Goal: Task Accomplishment & Management: Manage account settings

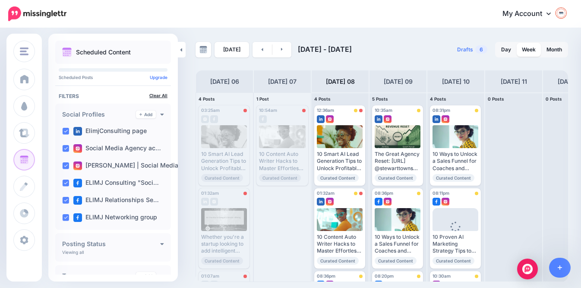
click at [153, 97] on link "Clear All" at bounding box center [158, 95] width 18 height 5
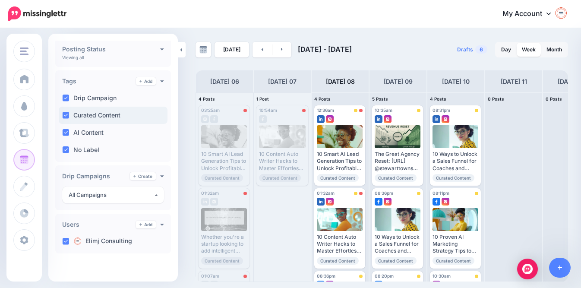
scroll to position [198, 0]
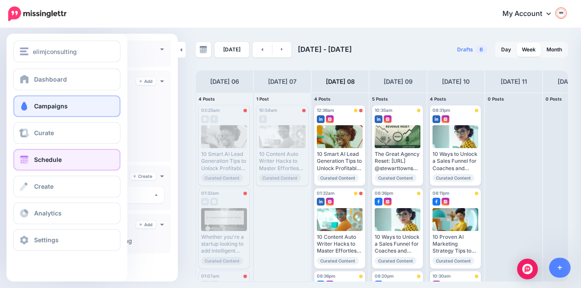
click at [48, 106] on span "Campaigns" at bounding box center [51, 105] width 34 height 7
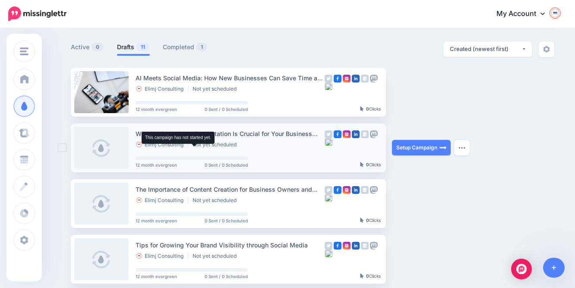
scroll to position [54, 0]
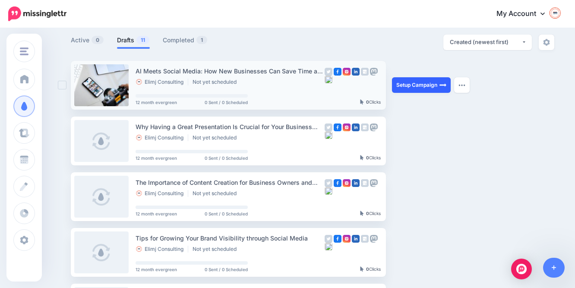
click at [417, 82] on link "Setup Campaign" at bounding box center [421, 85] width 59 height 16
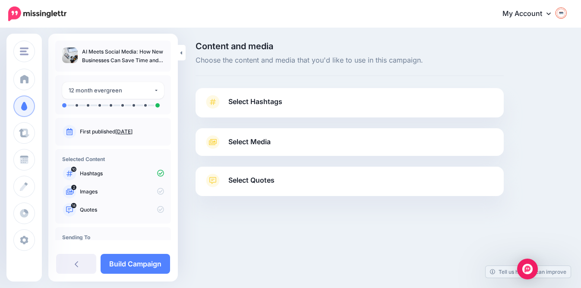
click at [158, 195] on icon at bounding box center [160, 191] width 7 height 7
click at [157, 195] on icon at bounding box center [160, 191] width 7 height 7
click at [158, 213] on icon at bounding box center [160, 209] width 7 height 7
click at [241, 102] on span "Select Hashtags" at bounding box center [255, 102] width 54 height 12
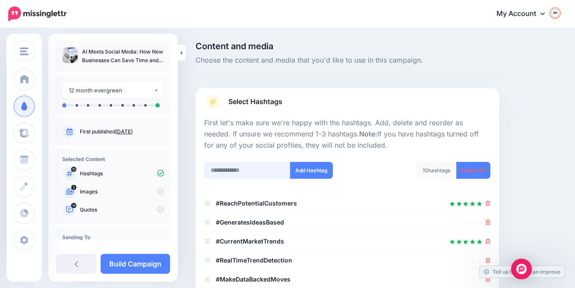
click at [238, 168] on input "text" at bounding box center [247, 170] width 86 height 17
type input "**********"
click at [303, 165] on button "Add Hashtag" at bounding box center [311, 170] width 43 height 17
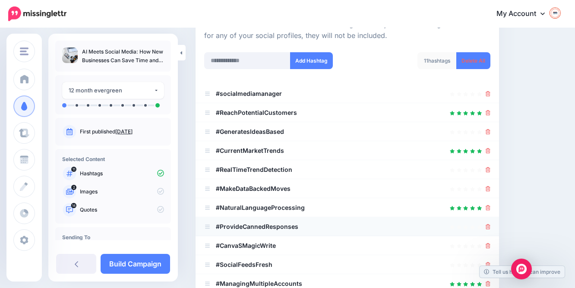
scroll to position [96, 0]
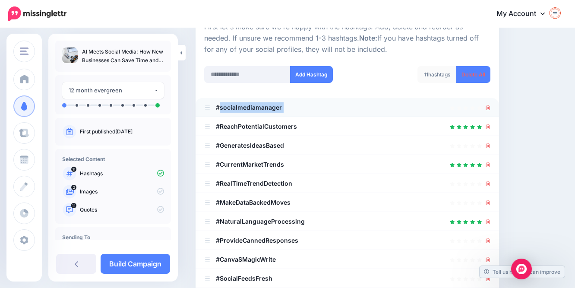
drag, startPoint x: 220, startPoint y: 106, endPoint x: 309, endPoint y: 106, distance: 89.4
click at [309, 106] on li "#socialmediamanager" at bounding box center [348, 107] width 304 height 19
click at [296, 104] on div at bounding box center [347, 107] width 286 height 10
drag, startPoint x: 285, startPoint y: 104, endPoint x: 212, endPoint y: 105, distance: 73.4
click at [212, 105] on li "#socialmediamanager" at bounding box center [348, 107] width 304 height 19
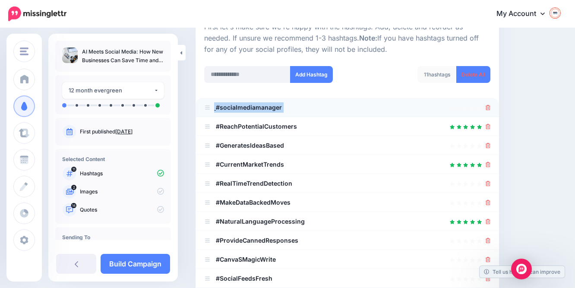
copy li "#socialmediamanager"
click at [473, 73] on link "Delete All" at bounding box center [474, 74] width 34 height 17
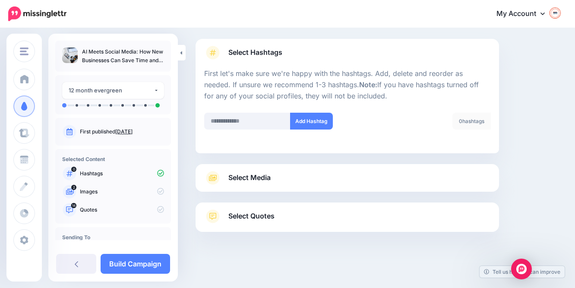
scroll to position [48, 0]
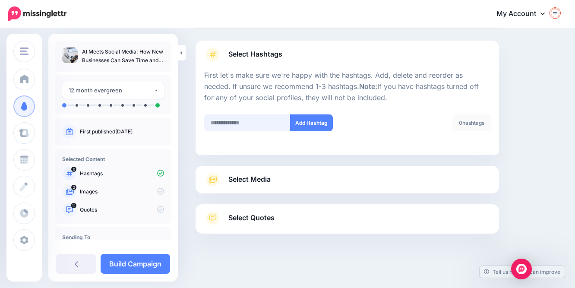
click at [260, 120] on input "text" at bounding box center [247, 122] width 86 height 17
paste input "**********"
type input "**********"
click at [321, 121] on button "Add Hashtag" at bounding box center [311, 122] width 43 height 17
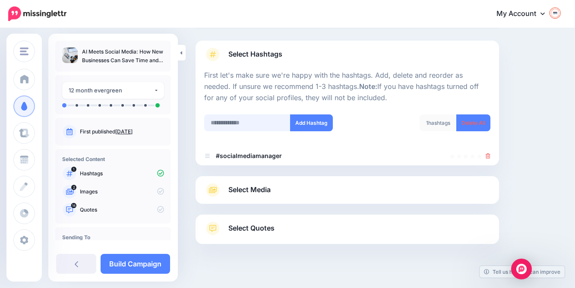
click at [241, 121] on div "Add Hashtag" at bounding box center [272, 128] width 149 height 28
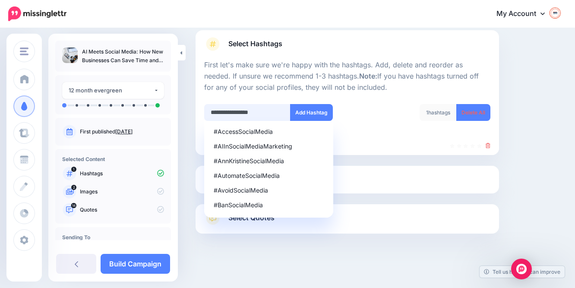
click at [236, 112] on input "**********" at bounding box center [247, 112] width 86 height 17
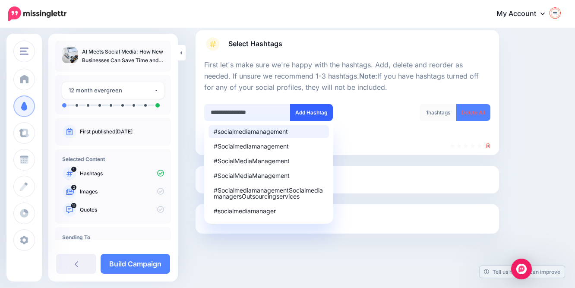
type input "**********"
click at [314, 105] on button "Add Hashtag" at bounding box center [311, 112] width 43 height 17
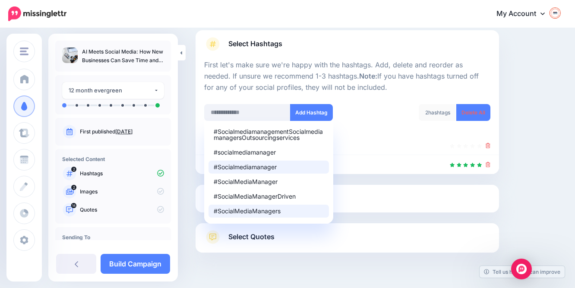
scroll to position [77, 0]
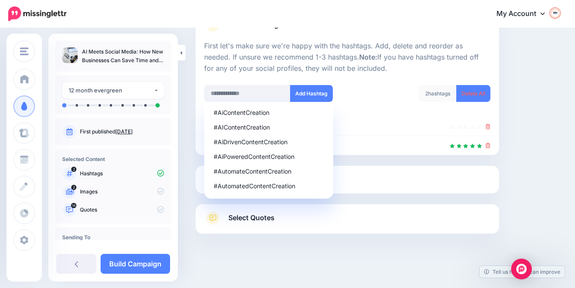
click at [358, 93] on div "2 hashtags Delete All" at bounding box center [421, 99] width 149 height 28
click at [251, 112] on div "#AiContentCreation" at bounding box center [269, 113] width 110 height 6
type input "**********"
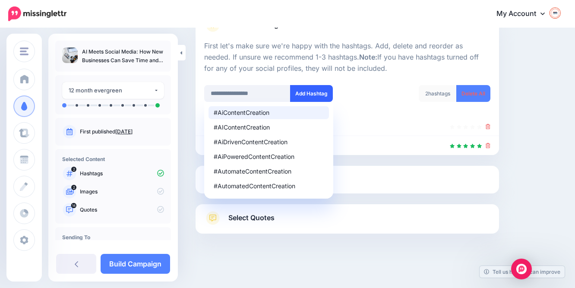
click at [310, 90] on button "Add Hashtag" at bounding box center [311, 93] width 43 height 17
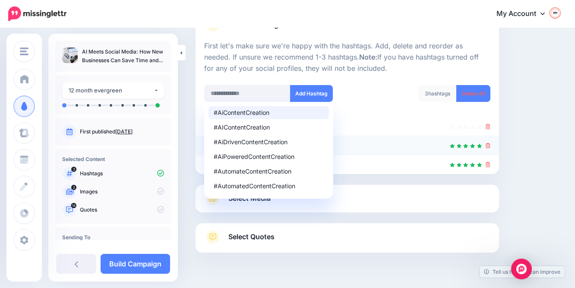
scroll to position [96, 0]
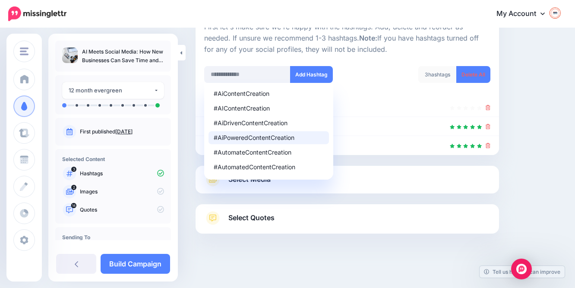
click at [269, 138] on div "#AiPoweredContentCreation" at bounding box center [269, 138] width 110 height 6
type input "**********"
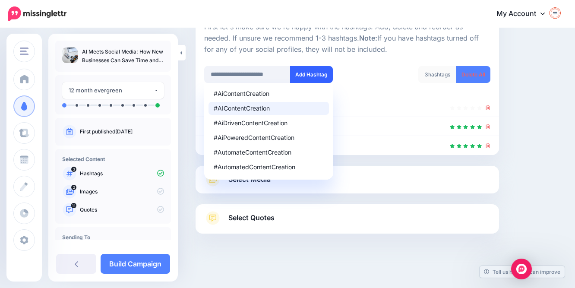
click at [307, 73] on button "Add Hashtag" at bounding box center [311, 74] width 43 height 17
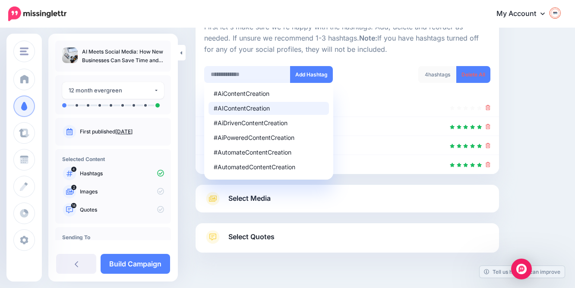
click at [273, 72] on input "text" at bounding box center [247, 74] width 86 height 17
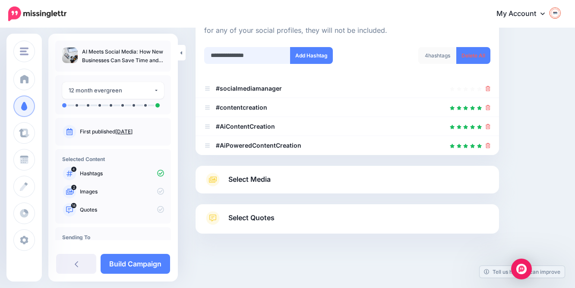
click at [255, 54] on input "**********" at bounding box center [247, 55] width 86 height 17
click at [267, 55] on input "**********" at bounding box center [247, 55] width 86 height 17
type input "**********"
click at [305, 55] on button "Add Hashtag" at bounding box center [311, 55] width 43 height 17
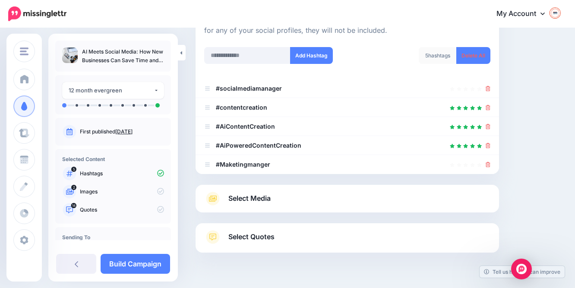
scroll to position [134, 0]
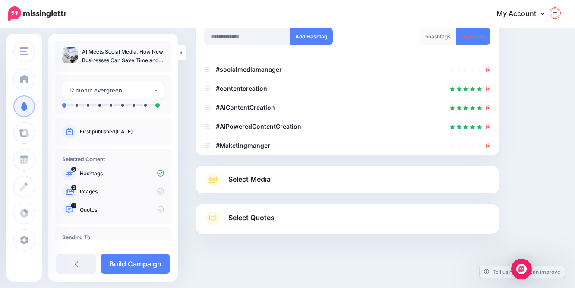
click at [242, 178] on span "Select Media" at bounding box center [249, 180] width 42 height 12
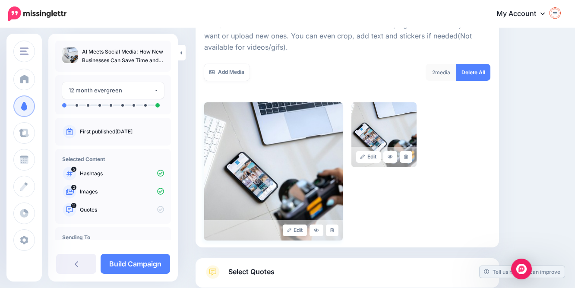
click at [289, 214] on img at bounding box center [273, 171] width 139 height 138
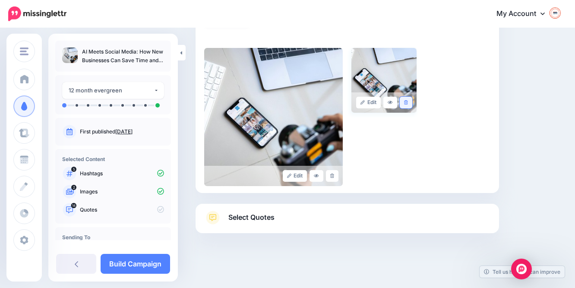
scroll to position [188, 0]
click at [275, 117] on img at bounding box center [273, 117] width 139 height 138
click at [319, 174] on icon at bounding box center [316, 176] width 5 height 5
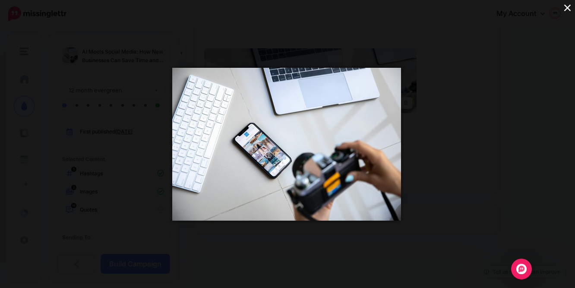
click at [453, 76] on div "×" at bounding box center [287, 144] width 575 height 288
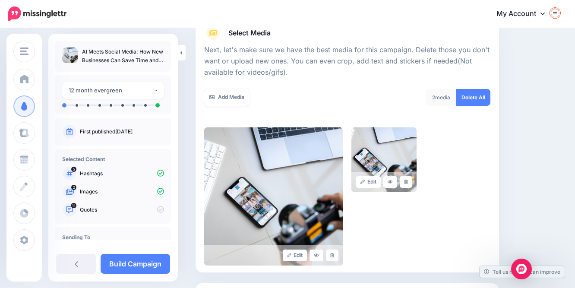
scroll to position [107, 0]
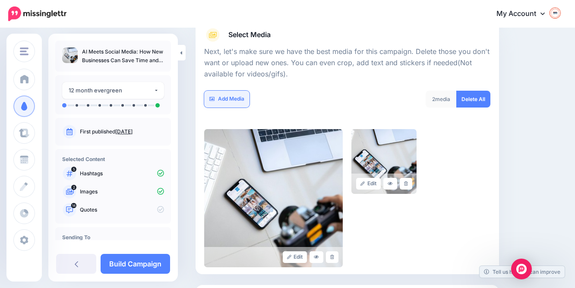
click at [229, 97] on link "Add Media" at bounding box center [226, 99] width 45 height 17
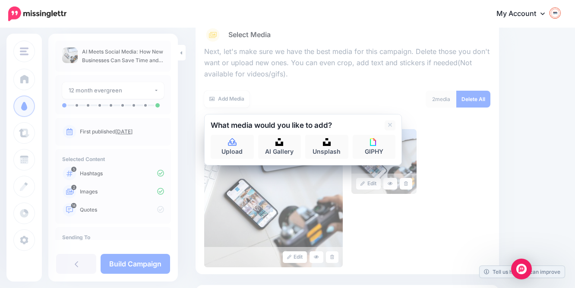
click at [405, 219] on div "Edit Edit" at bounding box center [347, 198] width 286 height 138
click at [405, 218] on div "Edit Edit" at bounding box center [347, 198] width 286 height 138
click at [393, 123] on link at bounding box center [390, 126] width 11 height 10
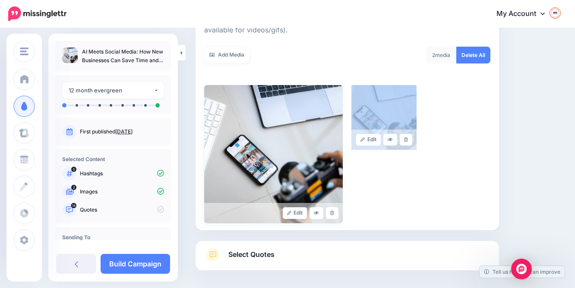
scroll to position [152, 0]
click at [246, 255] on span "Select Quotes" at bounding box center [251, 254] width 46 height 12
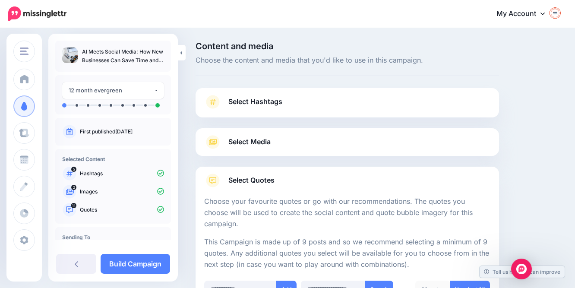
scroll to position [0, 0]
click at [132, 263] on link "Build Campaign" at bounding box center [136, 264] width 70 height 20
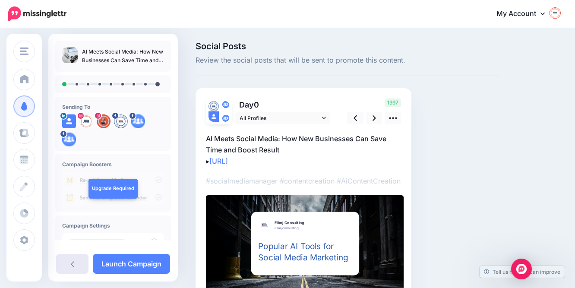
click at [72, 265] on icon at bounding box center [72, 264] width 3 height 6
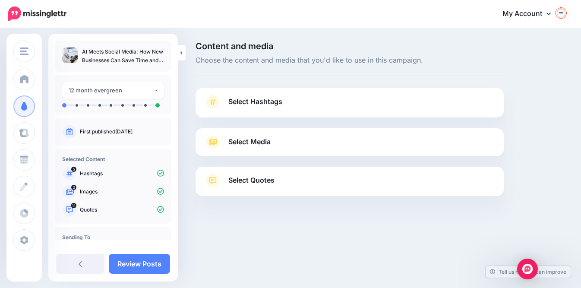
click at [251, 103] on span "Select Hashtags" at bounding box center [255, 102] width 54 height 12
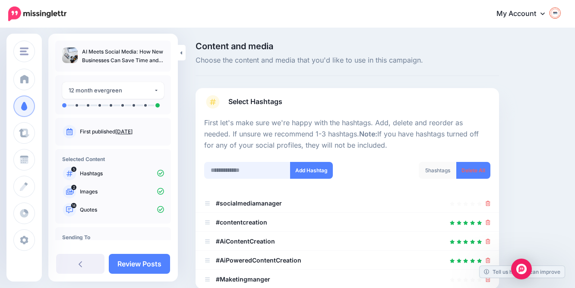
click at [240, 171] on input "text" at bounding box center [247, 170] width 86 height 17
type input "**********"
click at [311, 168] on button "Add Hashtag" at bounding box center [311, 170] width 43 height 17
click at [261, 167] on input "text" at bounding box center [247, 170] width 86 height 17
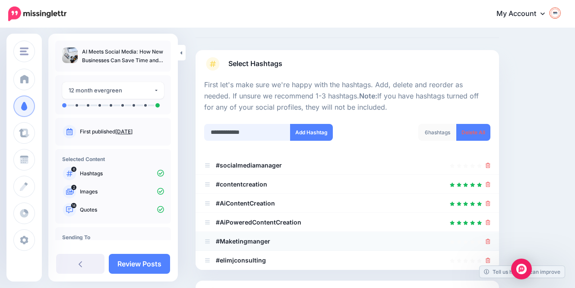
scroll to position [36, 0]
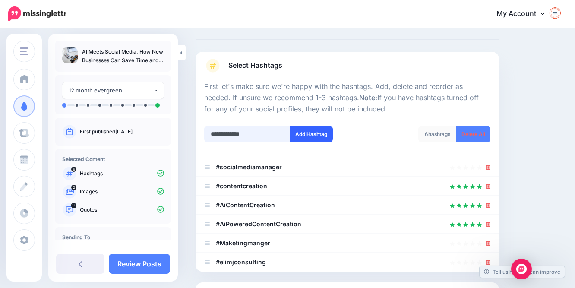
type input "**********"
click at [313, 130] on button "Add Hashtag" at bounding box center [311, 134] width 43 height 17
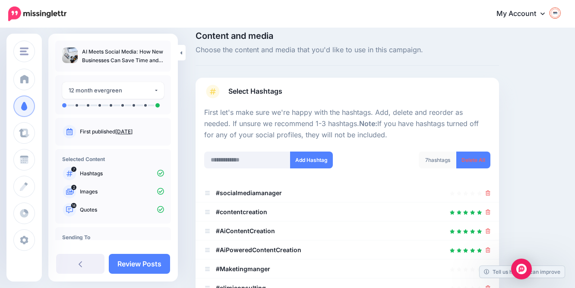
scroll to position [9, 0]
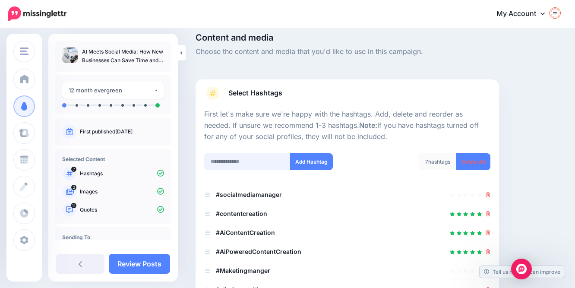
click at [257, 159] on input "text" at bounding box center [247, 161] width 86 height 17
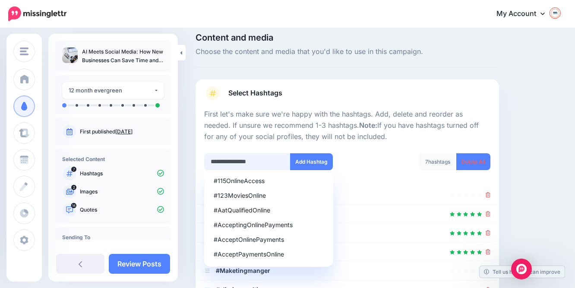
type input "**********"
drag, startPoint x: 261, startPoint y: 171, endPoint x: 320, endPoint y: 158, distance: 60.6
click at [320, 158] on button "Add Hashtag" at bounding box center [311, 161] width 43 height 17
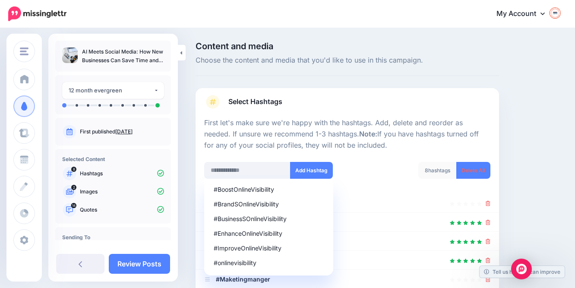
scroll to position [0, 0]
click at [230, 174] on input "text" at bounding box center [247, 170] width 86 height 17
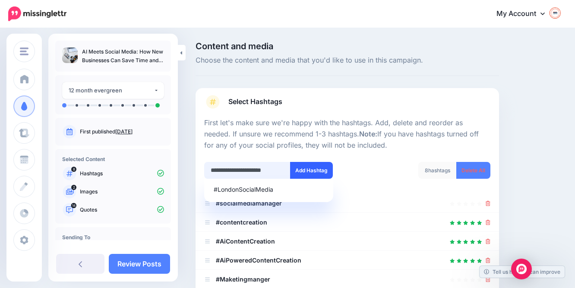
type input "**********"
click at [312, 167] on button "Add Hashtag" at bounding box center [311, 170] width 43 height 17
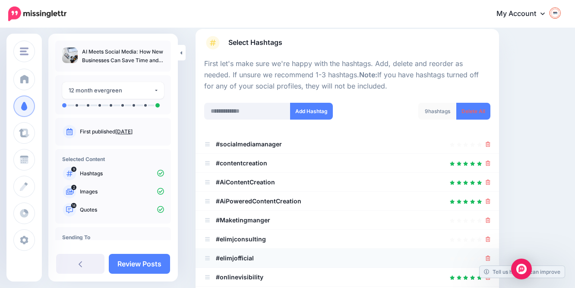
scroll to position [59, 0]
click at [256, 108] on input "text" at bounding box center [247, 111] width 86 height 17
type input "**********"
drag, startPoint x: 256, startPoint y: 108, endPoint x: 309, endPoint y: 111, distance: 52.8
click at [309, 111] on button "Add Hashtag" at bounding box center [311, 111] width 43 height 17
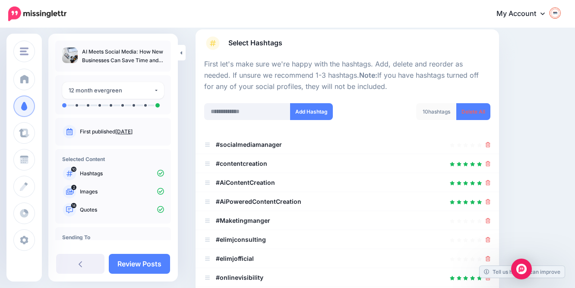
scroll to position [192, 0]
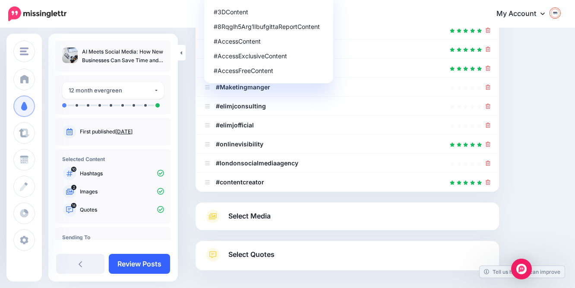
click at [127, 260] on link "Review Posts" at bounding box center [139, 264] width 61 height 20
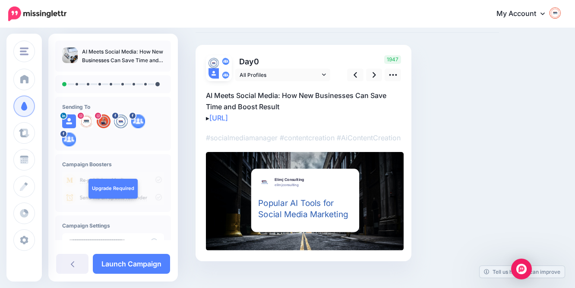
scroll to position [38, 0]
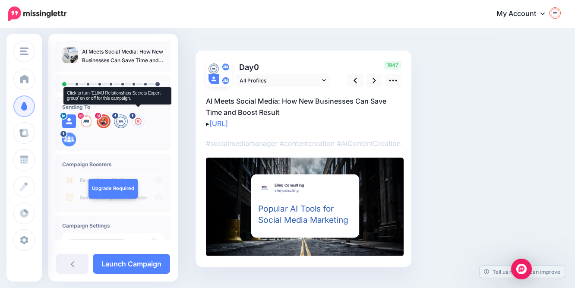
click at [137, 125] on icon at bounding box center [138, 121] width 7 height 7
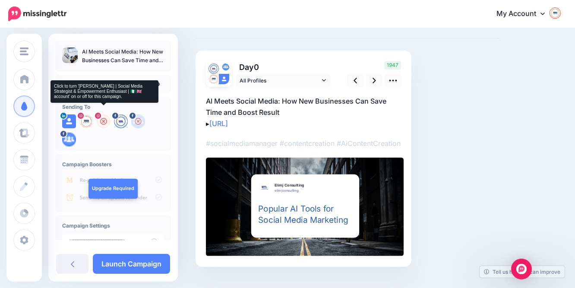
click at [103, 125] on icon at bounding box center [103, 121] width 7 height 7
click at [104, 125] on img at bounding box center [104, 121] width 14 height 14
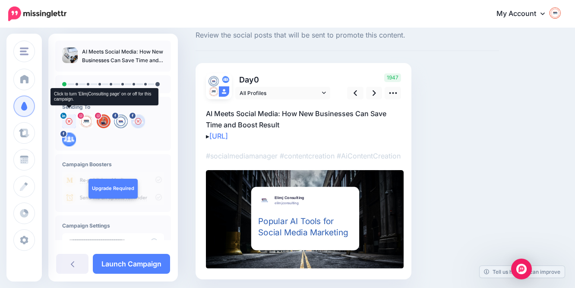
scroll to position [16, 0]
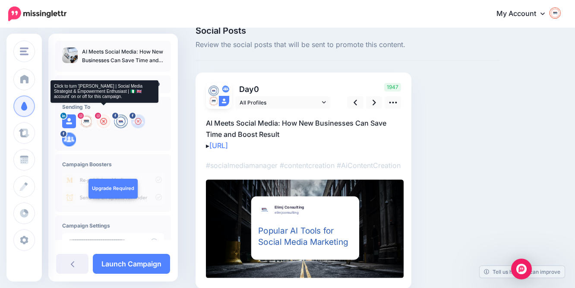
click at [103, 125] on icon at bounding box center [103, 121] width 7 height 7
click at [103, 125] on link at bounding box center [104, 120] width 14 height 9
click at [102, 124] on icon at bounding box center [103, 121] width 7 height 7
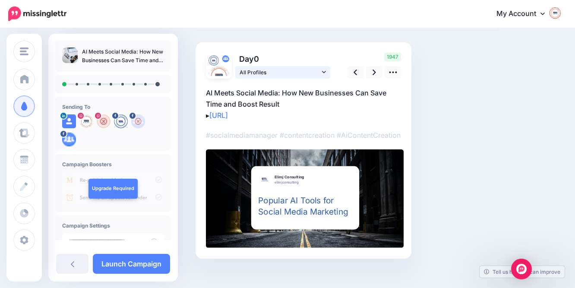
scroll to position [48, 0]
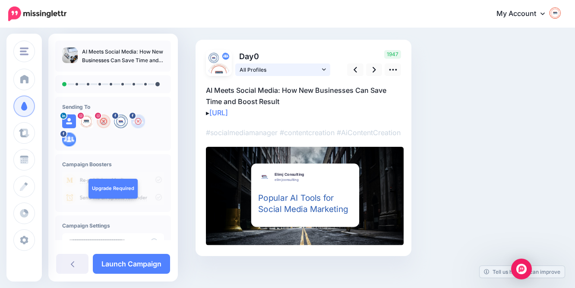
click at [325, 70] on icon at bounding box center [324, 70] width 4 height 6
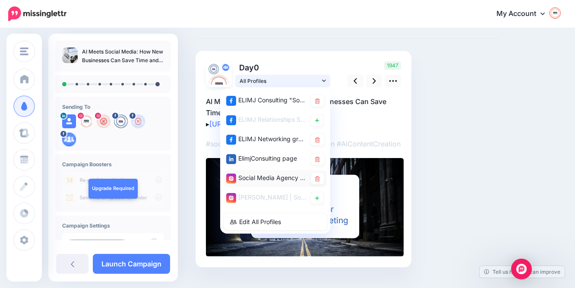
scroll to position [35, 0]
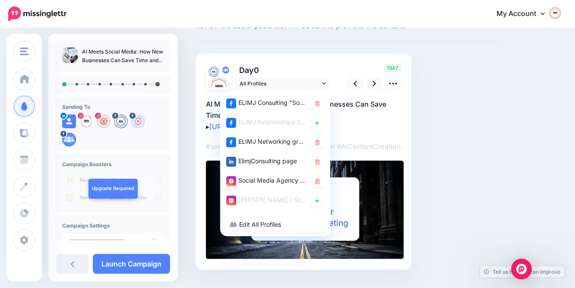
click at [327, 56] on div "Day 0 All Profiles" at bounding box center [304, 162] width 216 height 216
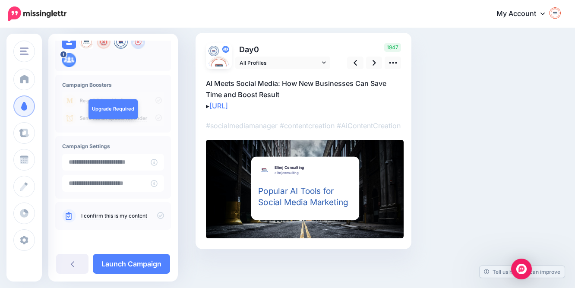
scroll to position [66, 0]
click at [158, 212] on icon at bounding box center [160, 215] width 7 height 7
click at [127, 260] on link "Launch Campaign" at bounding box center [131, 264] width 77 height 20
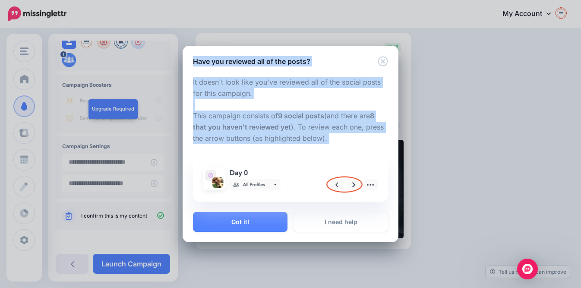
drag, startPoint x: 195, startPoint y: 62, endPoint x: 331, endPoint y: 144, distance: 158.5
click at [331, 144] on div "Have you reviewed all of the posts? It doesn't look like you've reviewed all of…" at bounding box center [291, 144] width 216 height 197
click at [267, 222] on button "Got it!" at bounding box center [240, 222] width 95 height 20
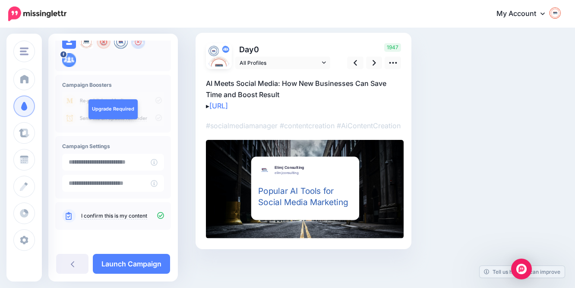
scroll to position [7, 0]
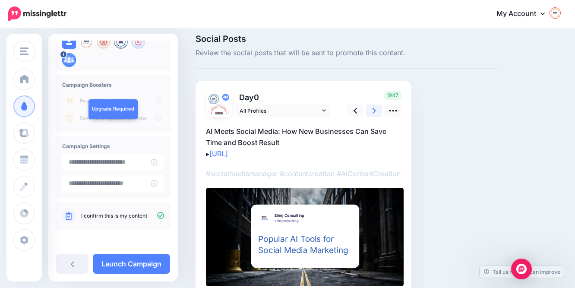
click at [376, 109] on link at bounding box center [374, 111] width 16 height 13
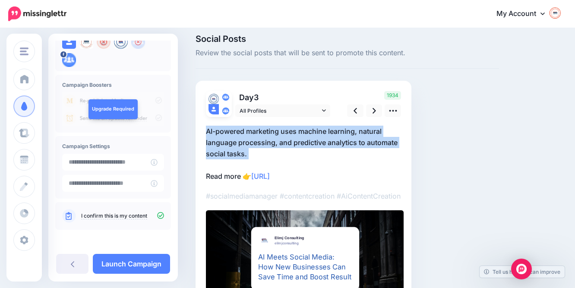
drag, startPoint x: 206, startPoint y: 130, endPoint x: 255, endPoint y: 158, distance: 56.8
click at [255, 158] on div "Day 3 All Profiles" at bounding box center [304, 200] width 216 height 239
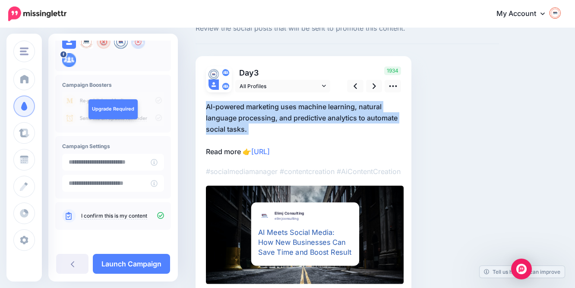
scroll to position [15, 0]
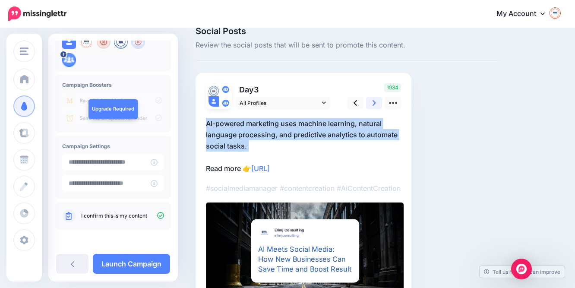
click at [376, 97] on link at bounding box center [374, 103] width 16 height 13
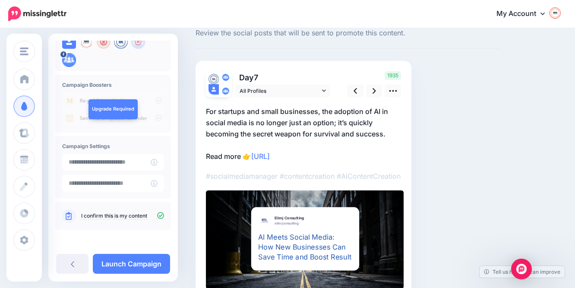
scroll to position [22, 0]
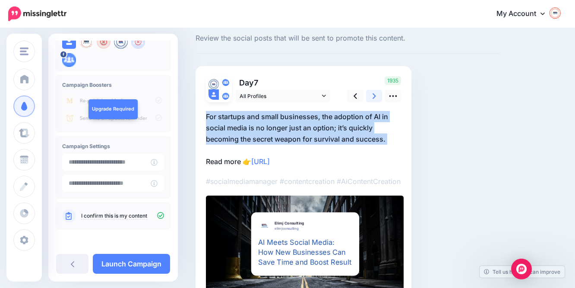
click at [372, 95] on link at bounding box center [374, 96] width 16 height 13
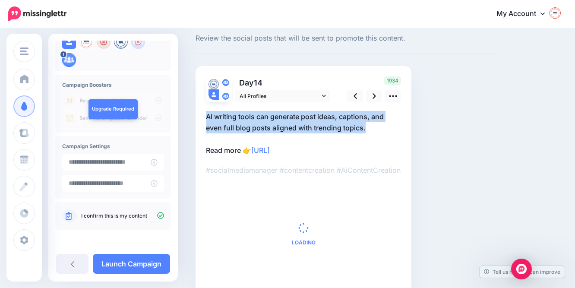
drag, startPoint x: 203, startPoint y: 112, endPoint x: 370, endPoint y: 126, distance: 168.2
click at [370, 126] on div "Day 14 All Profiles" at bounding box center [304, 180] width 216 height 228
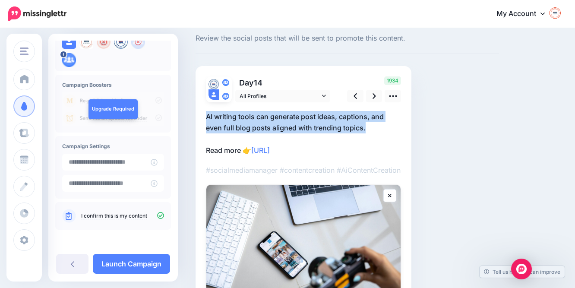
scroll to position [12, 0]
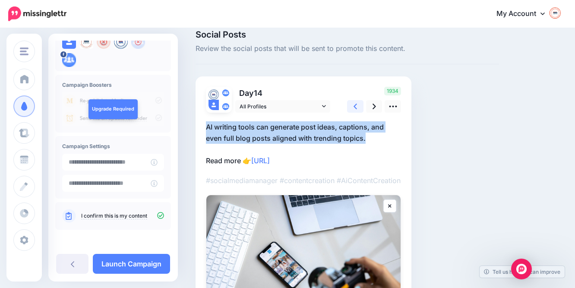
click at [357, 107] on icon at bounding box center [355, 106] width 3 height 9
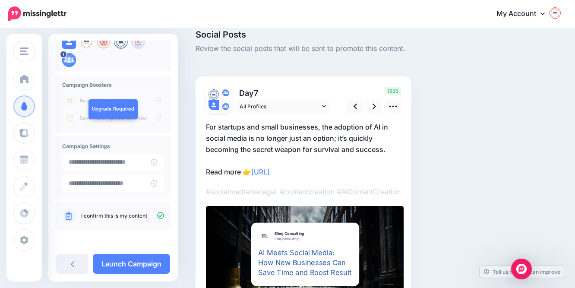
click at [288, 148] on p "For startups and small businesses, the adoption of AI in social media is no lon…" at bounding box center [303, 149] width 195 height 56
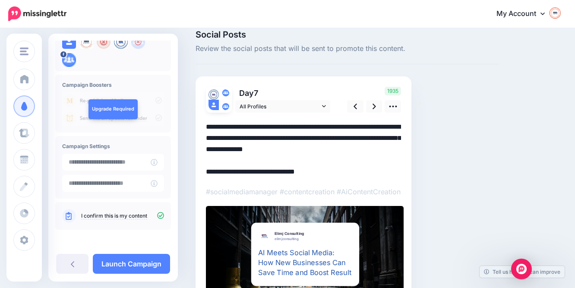
click at [288, 148] on textarea "**********" at bounding box center [303, 149] width 195 height 56
click at [303, 150] on textarea "**********" at bounding box center [303, 149] width 195 height 56
drag, startPoint x: 302, startPoint y: 150, endPoint x: 276, endPoint y: 149, distance: 26.4
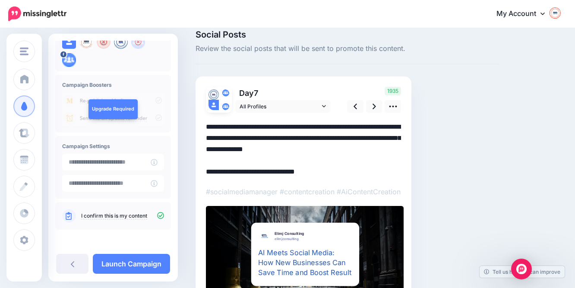
click at [276, 149] on textarea "**********" at bounding box center [303, 149] width 195 height 56
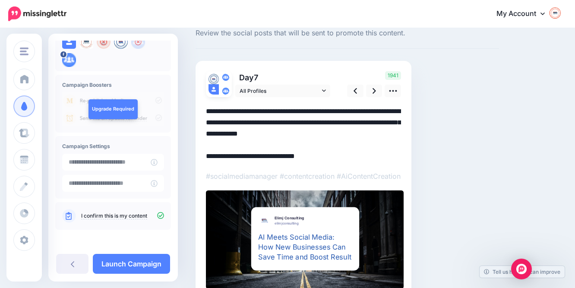
scroll to position [22, 0]
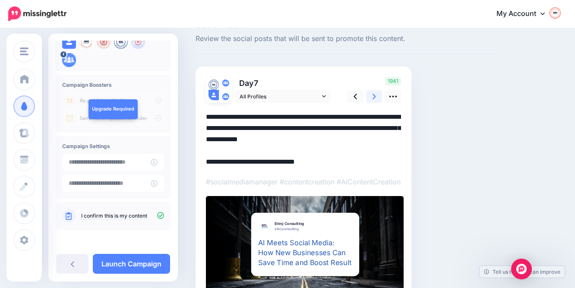
type textarea "**********"
click at [375, 95] on icon at bounding box center [374, 97] width 3 height 6
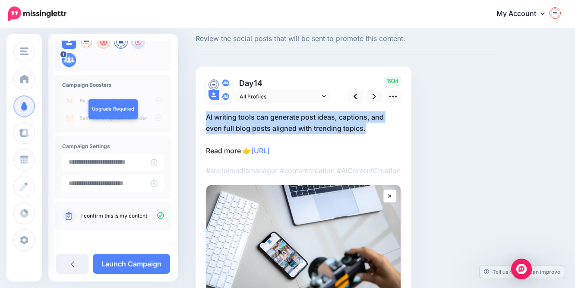
drag, startPoint x: 200, startPoint y: 113, endPoint x: 376, endPoint y: 126, distance: 175.9
click at [376, 126] on div "Day 14 All Profiles" at bounding box center [304, 213] width 216 height 292
click at [373, 95] on icon at bounding box center [374, 96] width 3 height 9
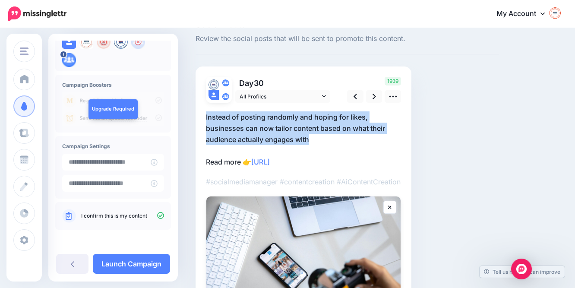
drag, startPoint x: 288, startPoint y: 115, endPoint x: 343, endPoint y: 138, distance: 59.8
click at [343, 138] on div "Day 30 All Profiles" at bounding box center [304, 218] width 216 height 303
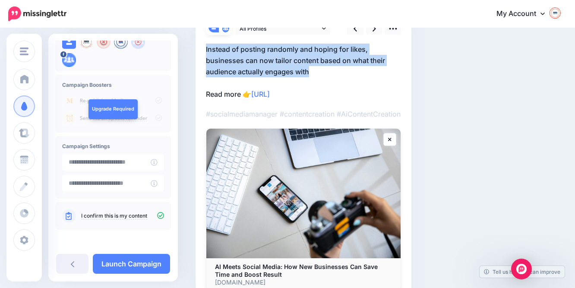
scroll to position [60, 0]
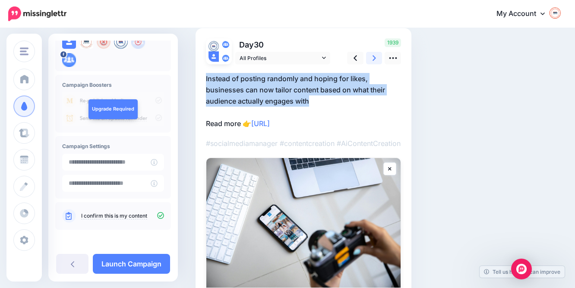
click at [374, 57] on icon at bounding box center [374, 58] width 3 height 9
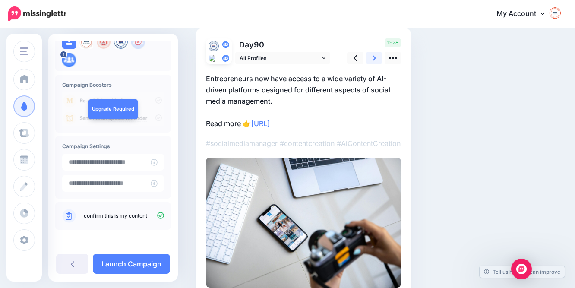
scroll to position [0, 0]
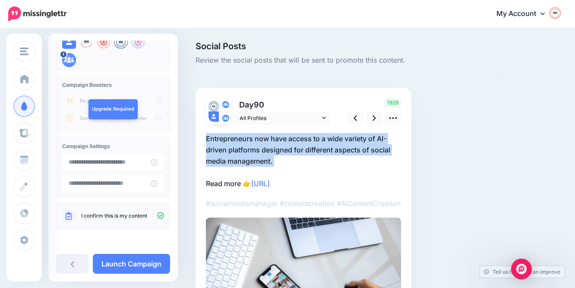
drag, startPoint x: 202, startPoint y: 136, endPoint x: 314, endPoint y: 169, distance: 116.6
click at [314, 169] on div "Day 90 All Profiles" at bounding box center [304, 223] width 216 height 270
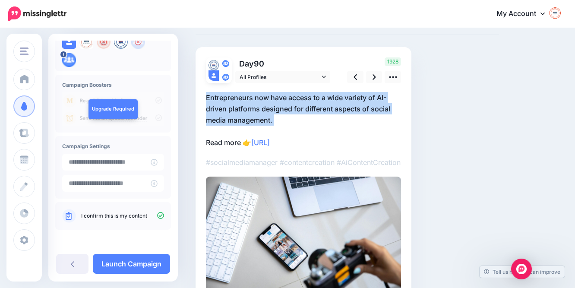
scroll to position [8, 0]
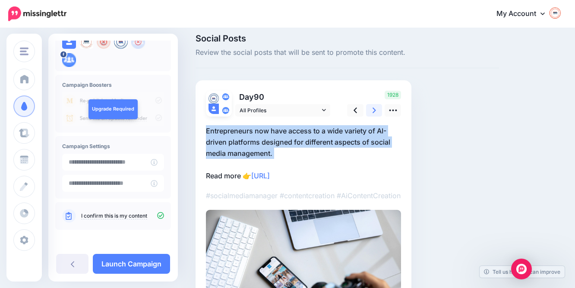
click at [376, 107] on icon at bounding box center [374, 110] width 3 height 9
click at [373, 110] on icon at bounding box center [374, 110] width 3 height 9
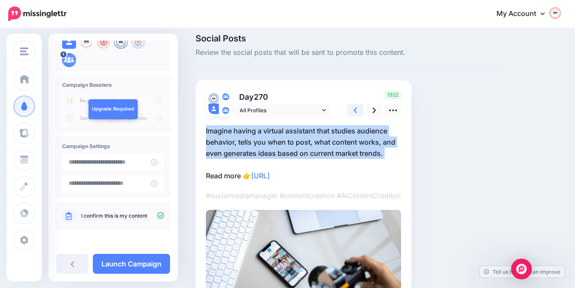
click at [353, 111] on link at bounding box center [355, 110] width 16 height 13
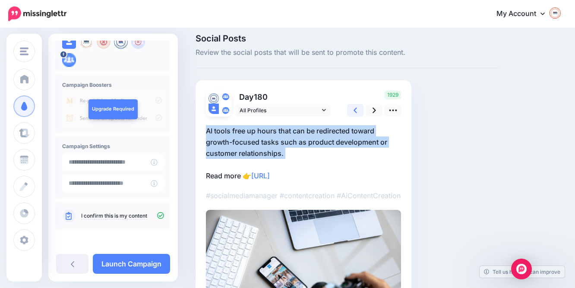
click at [353, 111] on link at bounding box center [355, 110] width 16 height 13
click at [373, 109] on icon at bounding box center [374, 110] width 3 height 9
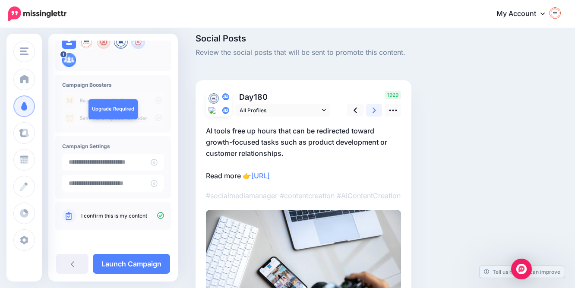
click at [373, 109] on icon at bounding box center [374, 110] width 3 height 9
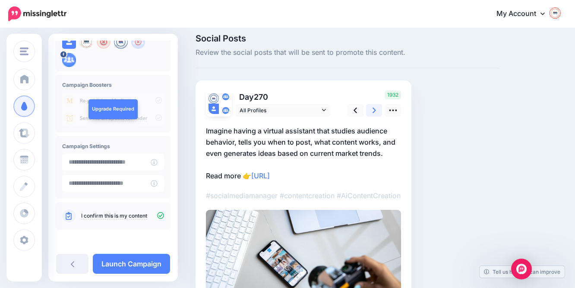
click at [373, 109] on icon at bounding box center [374, 110] width 3 height 9
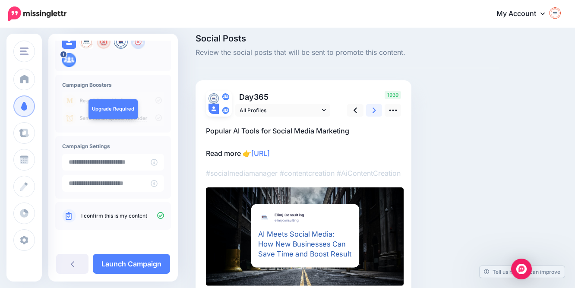
click at [373, 109] on icon at bounding box center [374, 110] width 3 height 9
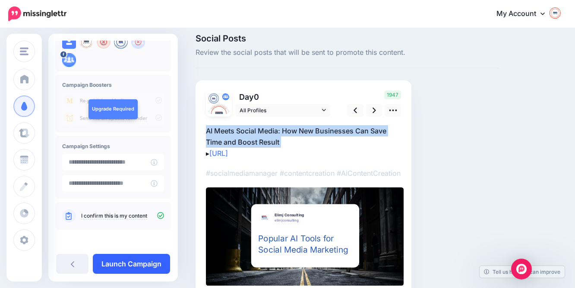
click at [127, 266] on link "Launch Campaign" at bounding box center [131, 264] width 77 height 20
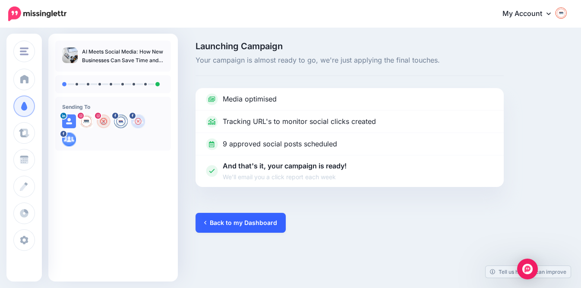
click at [221, 220] on link "Back to my Dashboard" at bounding box center [241, 223] width 90 height 20
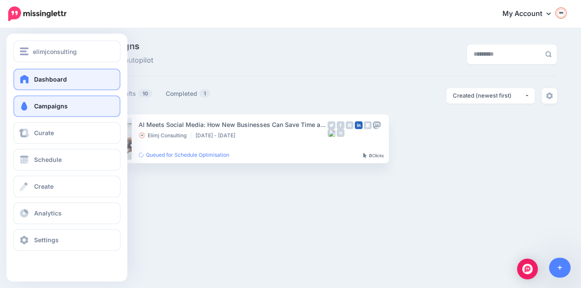
click at [61, 76] on span "Dashboard" at bounding box center [50, 79] width 33 height 7
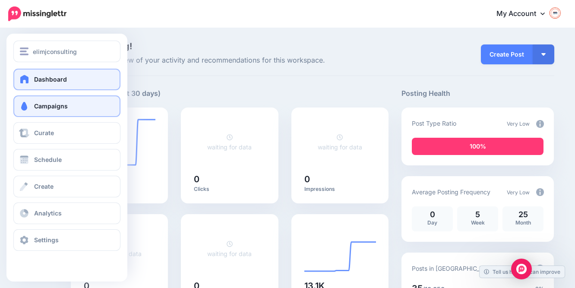
click at [43, 109] on span "Campaigns" at bounding box center [51, 105] width 34 height 7
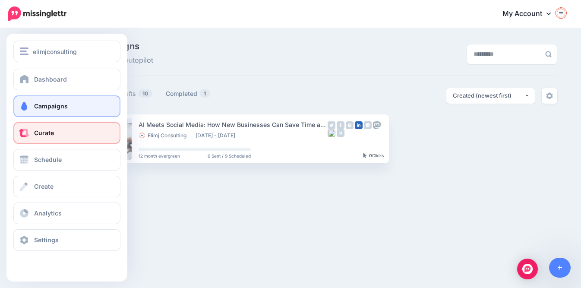
click at [79, 131] on link "Curate" at bounding box center [66, 133] width 107 height 22
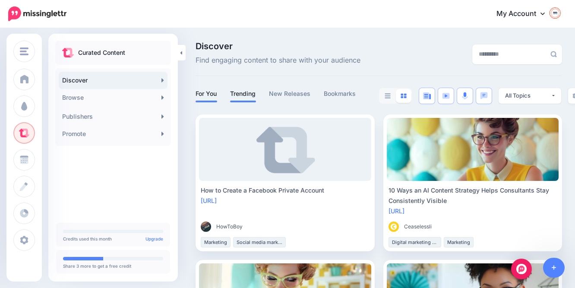
click at [247, 92] on link "Trending" at bounding box center [243, 94] width 26 height 10
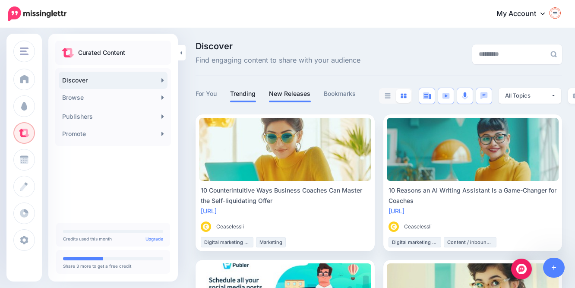
click at [298, 92] on link "New Releases" at bounding box center [290, 94] width 42 height 10
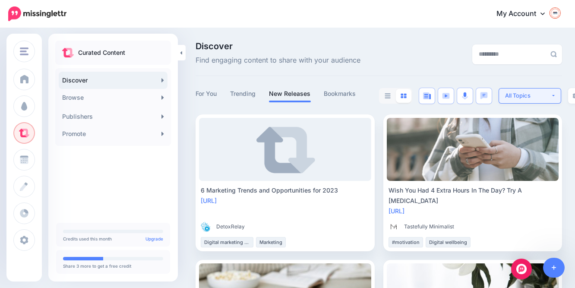
click at [555, 95] on button "All Topics" at bounding box center [530, 96] width 63 height 16
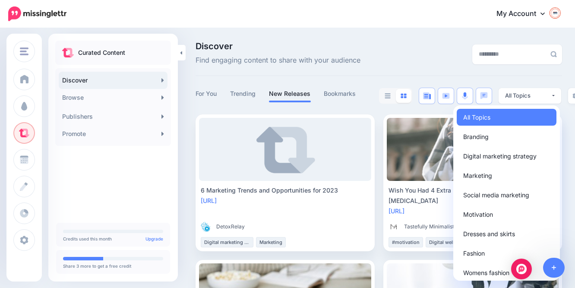
click at [400, 59] on div "Discover Find engaging content to share with your audience" at bounding box center [315, 54] width 253 height 24
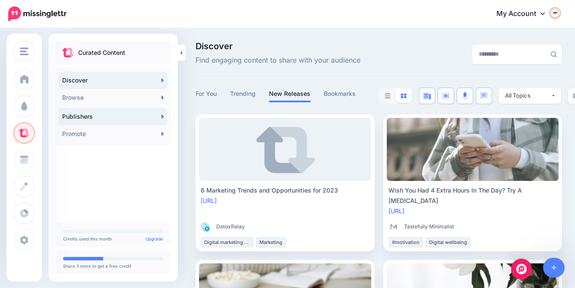
click at [155, 115] on link "Publishers" at bounding box center [113, 116] width 109 height 17
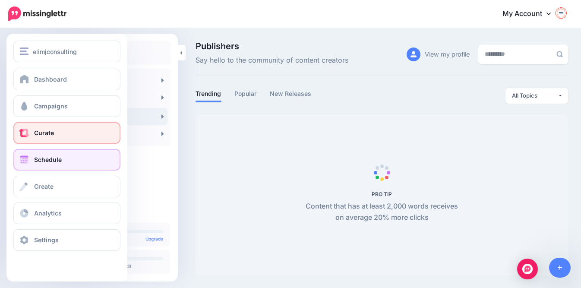
click at [66, 167] on link "Schedule" at bounding box center [66, 160] width 107 height 22
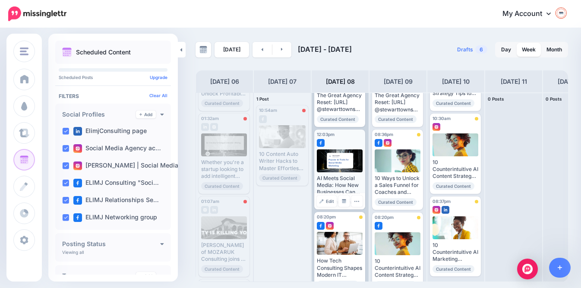
scroll to position [243, 0]
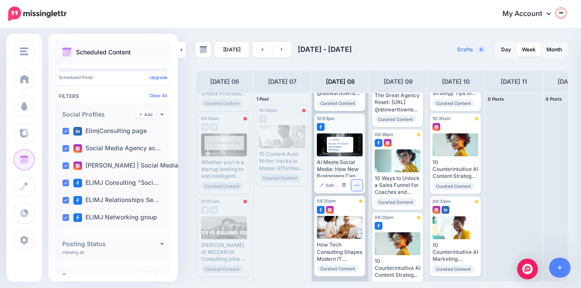
click at [357, 188] on icon "button" at bounding box center [357, 186] width 6 height 6
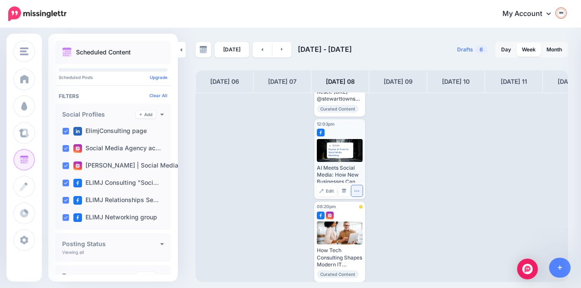
scroll to position [0, 0]
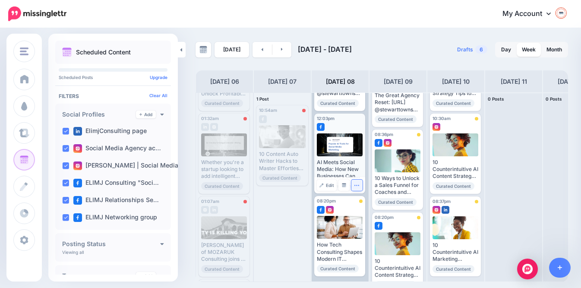
click at [358, 188] on icon "button" at bounding box center [357, 186] width 6 height 6
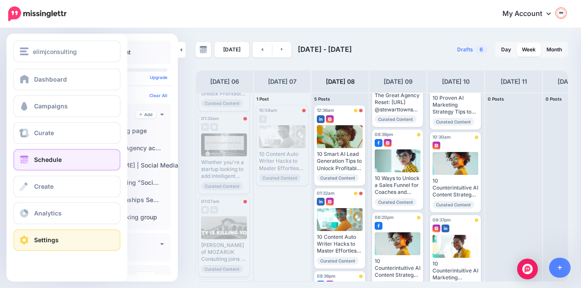
click at [43, 237] on span "Settings" at bounding box center [46, 239] width 25 height 7
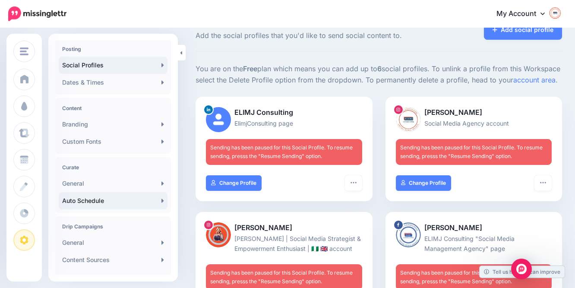
scroll to position [72, 0]
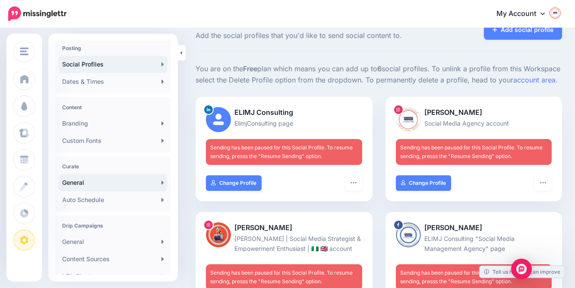
click at [149, 186] on link "General" at bounding box center [113, 182] width 109 height 17
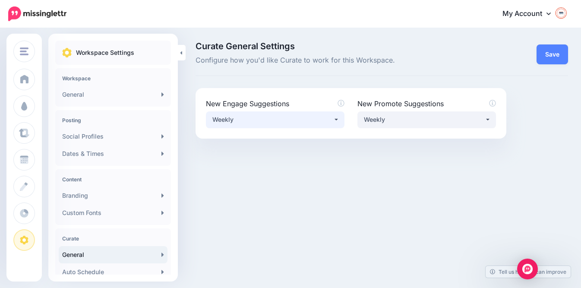
click at [335, 120] on button "Weekly" at bounding box center [275, 119] width 139 height 17
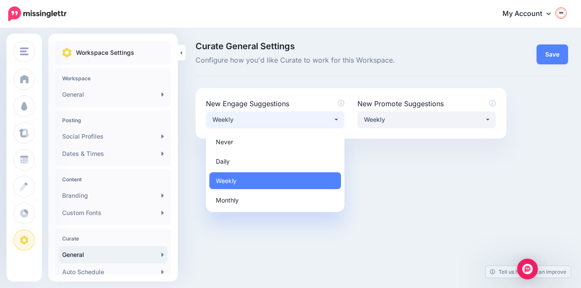
click at [470, 148] on div at bounding box center [382, 171] width 373 height 65
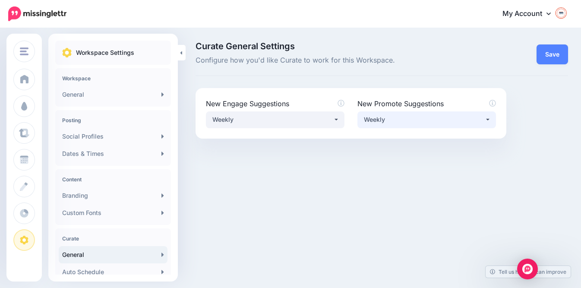
click at [489, 118] on button "Weekly" at bounding box center [427, 119] width 139 height 17
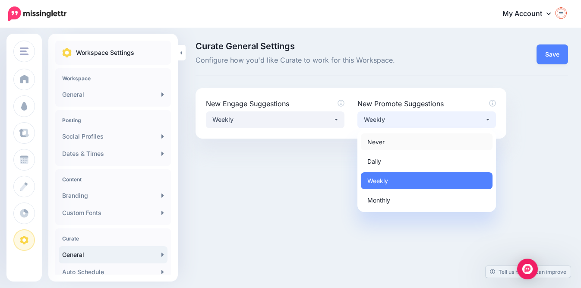
click at [378, 143] on span "Never" at bounding box center [376, 141] width 17 height 10
select select "*****"
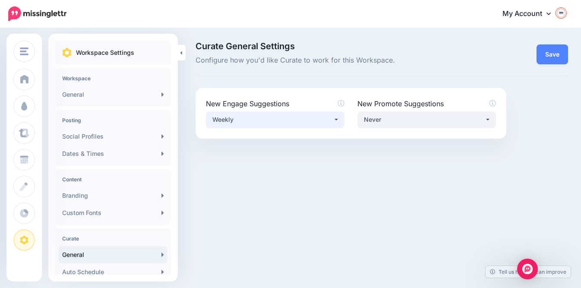
click at [336, 118] on button "Weekly" at bounding box center [275, 119] width 139 height 17
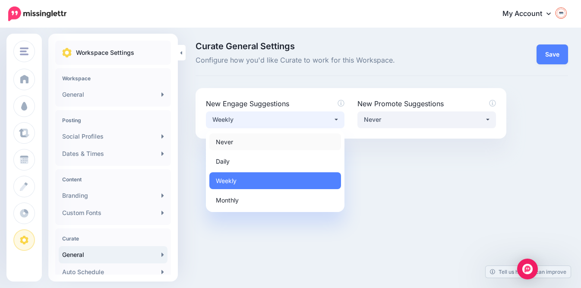
click at [261, 143] on link "Never" at bounding box center [275, 141] width 132 height 17
select select "*****"
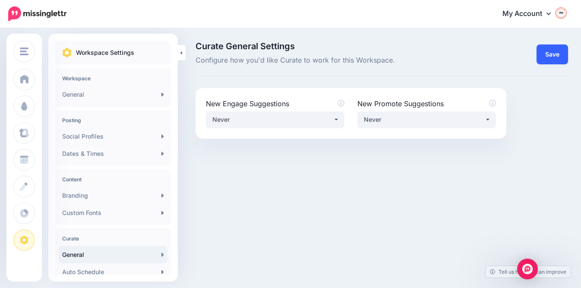
click at [549, 56] on link "Save" at bounding box center [553, 54] width 32 height 20
click at [559, 54] on link "Save" at bounding box center [553, 54] width 32 height 20
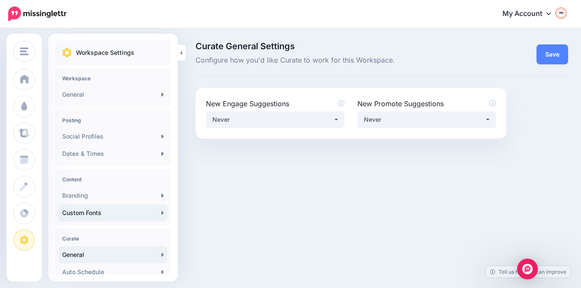
click at [104, 214] on link "Custom Fonts" at bounding box center [113, 212] width 109 height 17
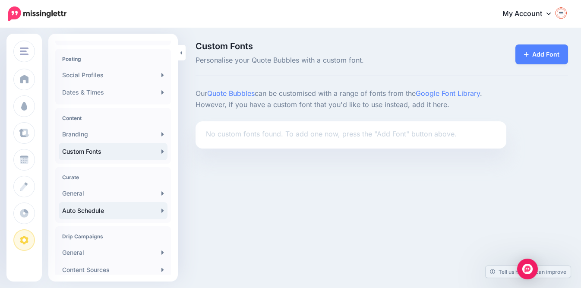
scroll to position [65, 0]
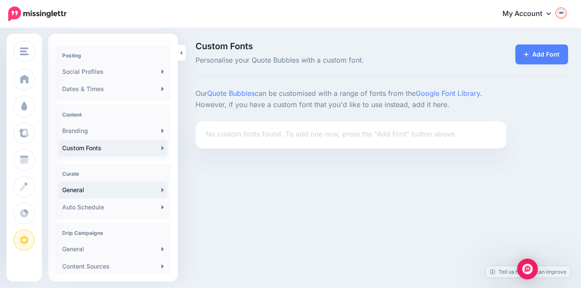
click at [83, 193] on link "General" at bounding box center [113, 189] width 109 height 17
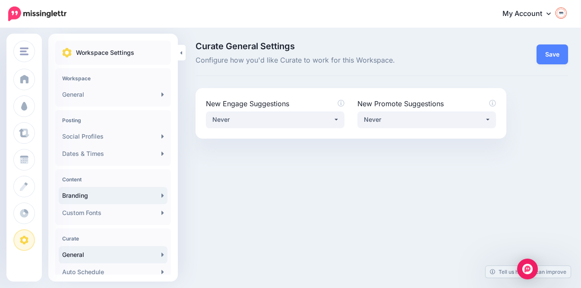
click at [83, 203] on link "Branding" at bounding box center [113, 195] width 109 height 17
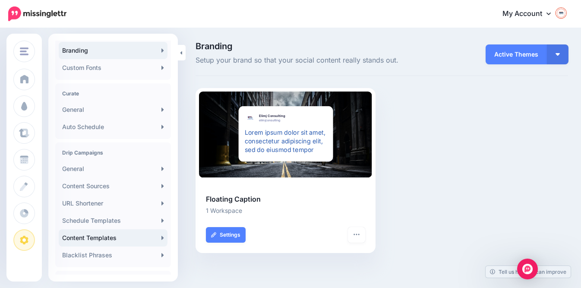
scroll to position [146, 0]
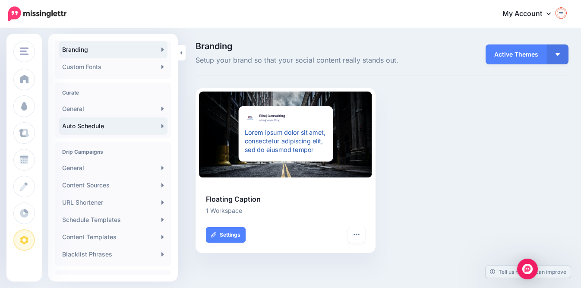
click at [83, 132] on link "Auto Schedule" at bounding box center [113, 125] width 109 height 17
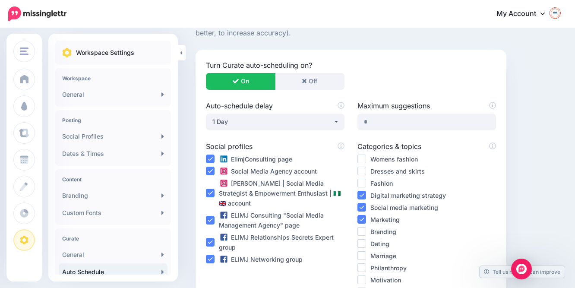
scroll to position [98, 0]
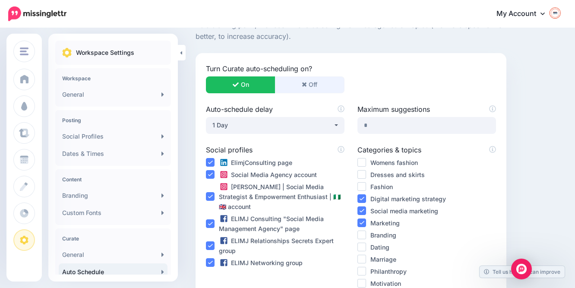
click at [307, 86] on button "Off" at bounding box center [310, 84] width 70 height 17
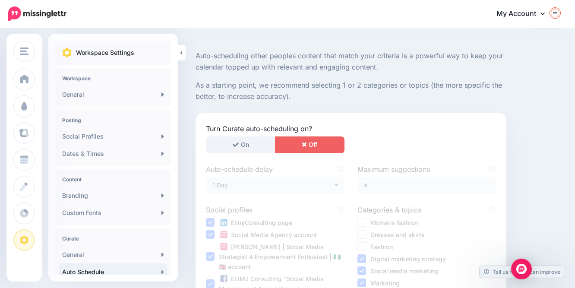
scroll to position [38, 0]
